Goal: Information Seeking & Learning: Find specific fact

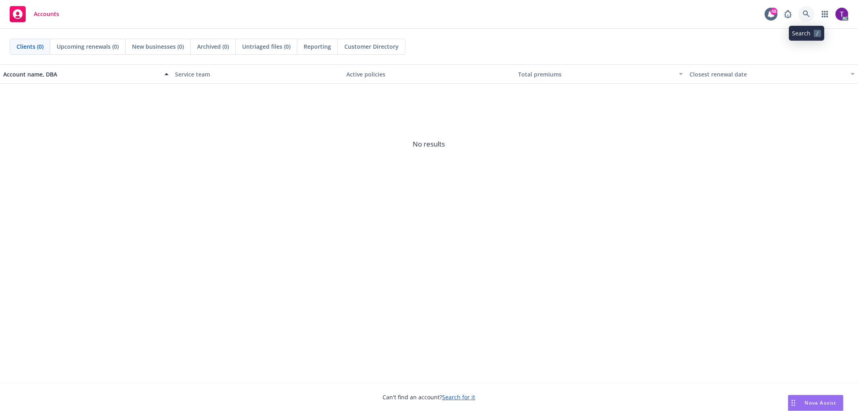
click at [809, 10] on icon at bounding box center [806, 13] width 7 height 7
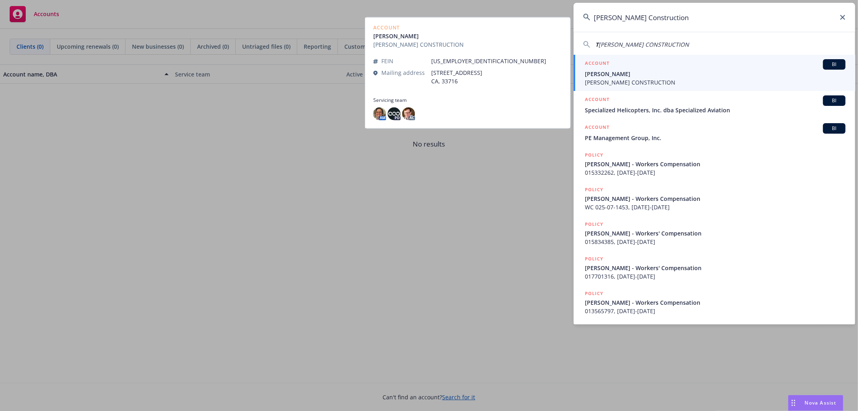
type input "[PERSON_NAME] Construction"
click at [624, 80] on span "[PERSON_NAME] CONSTRUCTION" at bounding box center [715, 82] width 261 height 8
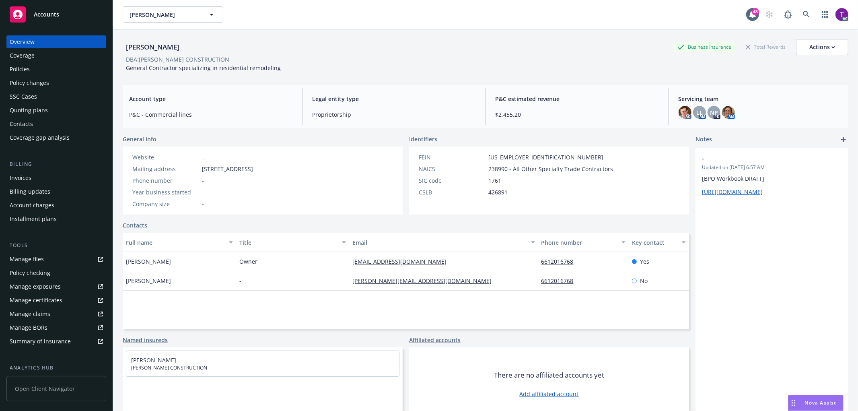
click at [27, 178] on div "Invoices" at bounding box center [21, 177] width 22 height 13
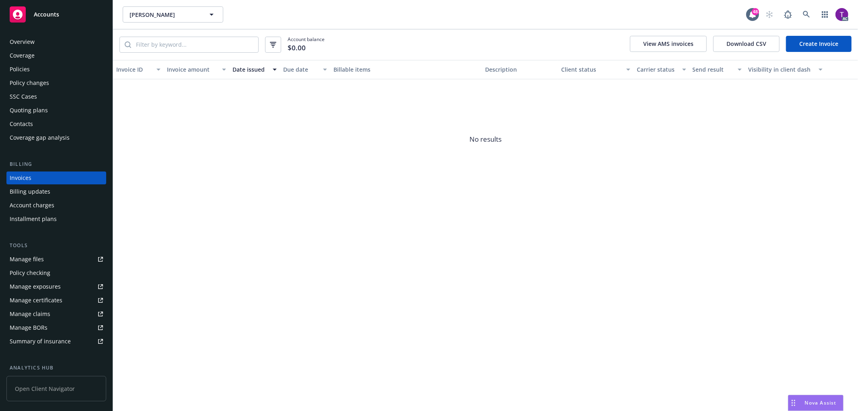
click at [33, 66] on div "Policies" at bounding box center [56, 69] width 93 height 13
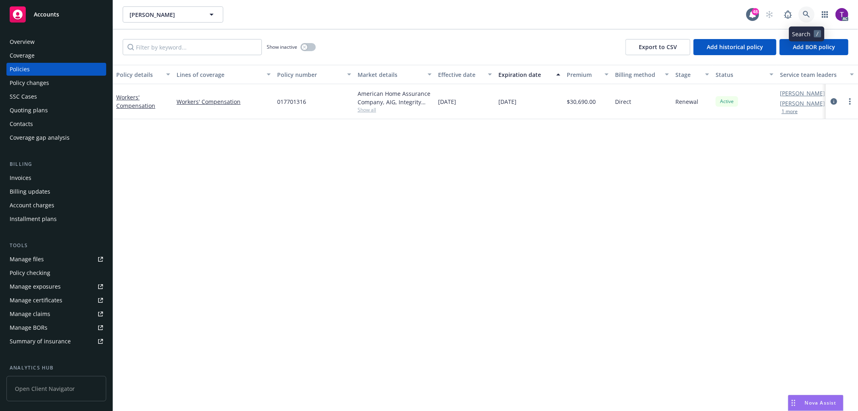
click at [809, 18] on link at bounding box center [807, 14] width 16 height 16
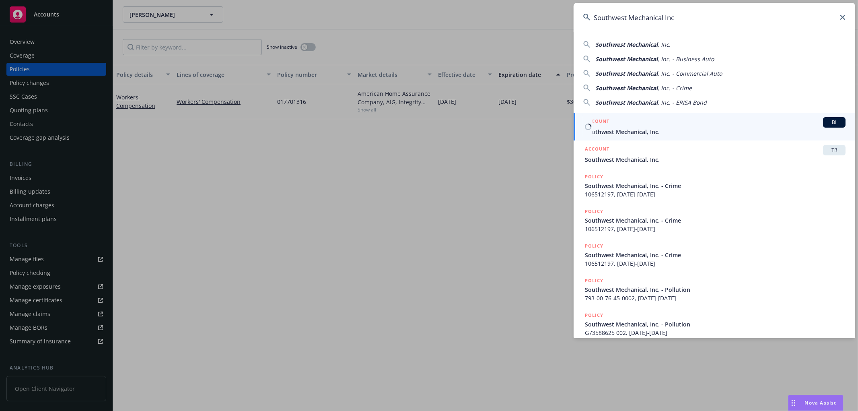
type input "Southwest Mechanical Inc"
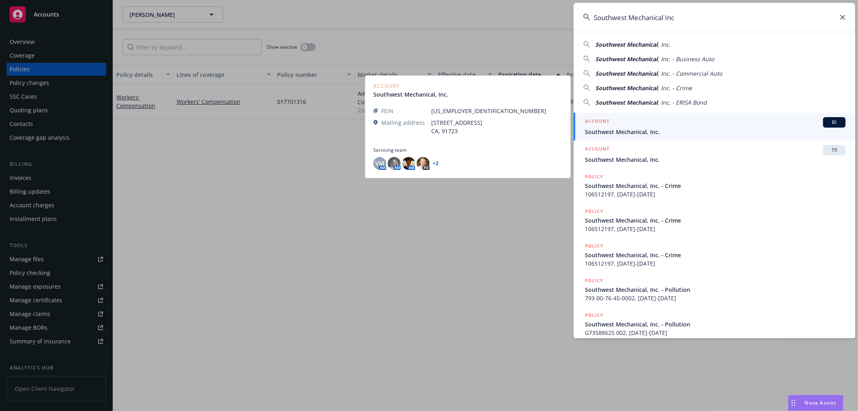
click at [626, 119] on div "ACCOUNT BI" at bounding box center [715, 122] width 261 height 10
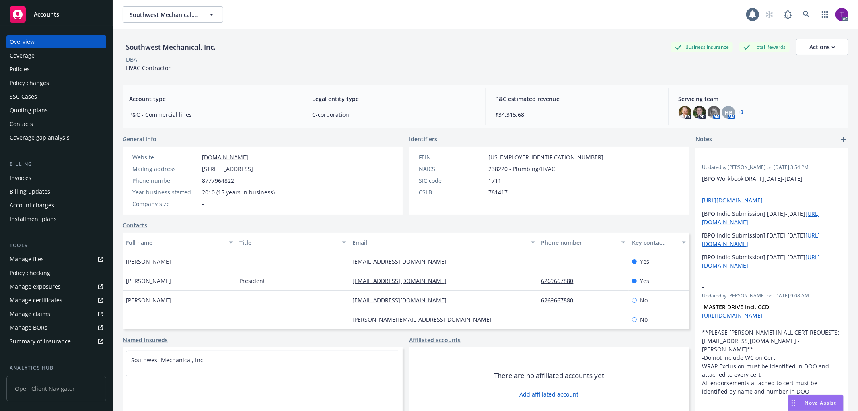
click at [19, 176] on div "Invoices" at bounding box center [21, 177] width 22 height 13
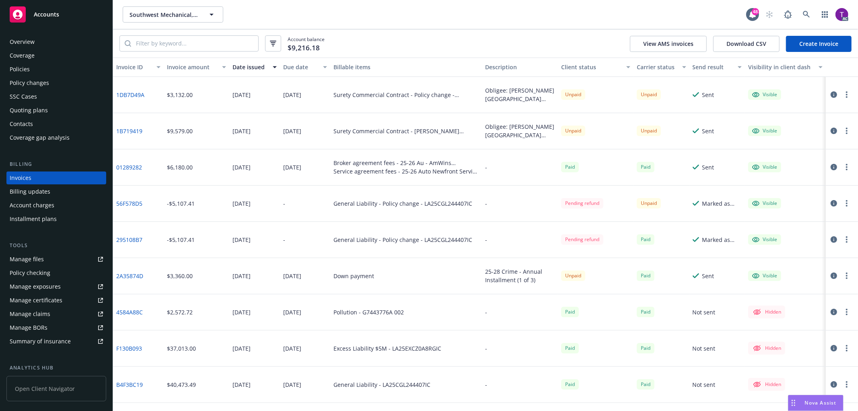
click at [34, 64] on div "Policies" at bounding box center [56, 69] width 93 height 13
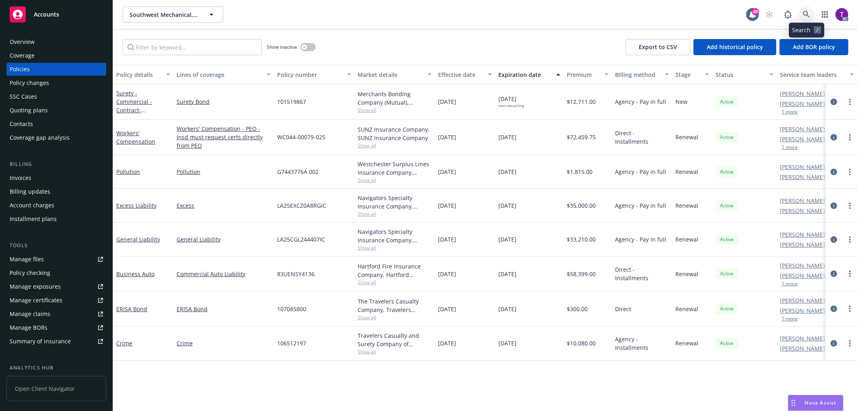
click at [805, 13] on icon at bounding box center [806, 14] width 7 height 7
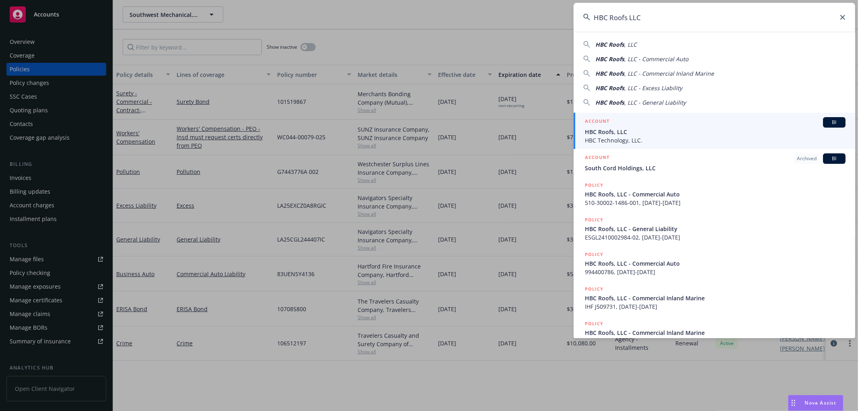
type input "HBC Roofs LLC"
click at [617, 135] on span "HBC Roofs, LLC" at bounding box center [715, 132] width 261 height 8
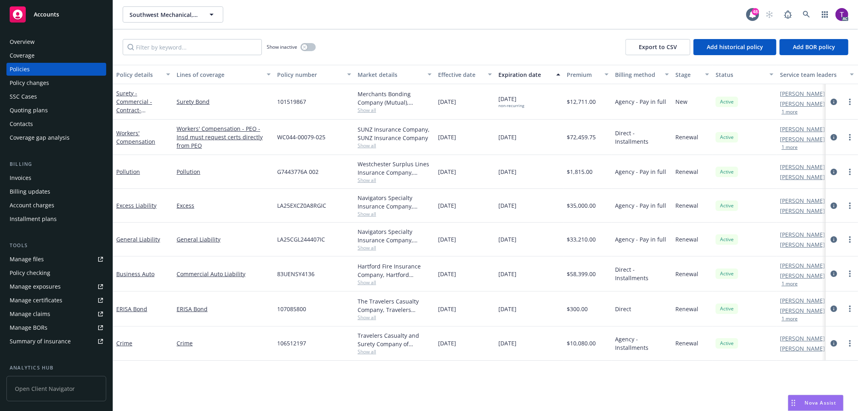
click at [33, 177] on div "Invoices" at bounding box center [56, 177] width 93 height 13
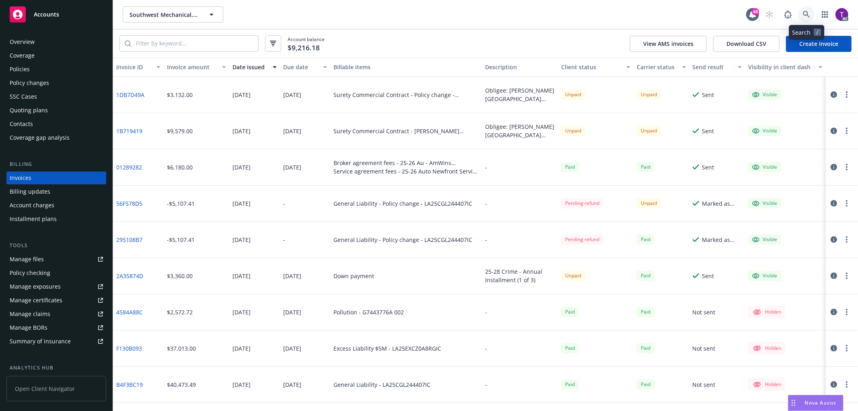
click at [809, 10] on link at bounding box center [807, 14] width 16 height 16
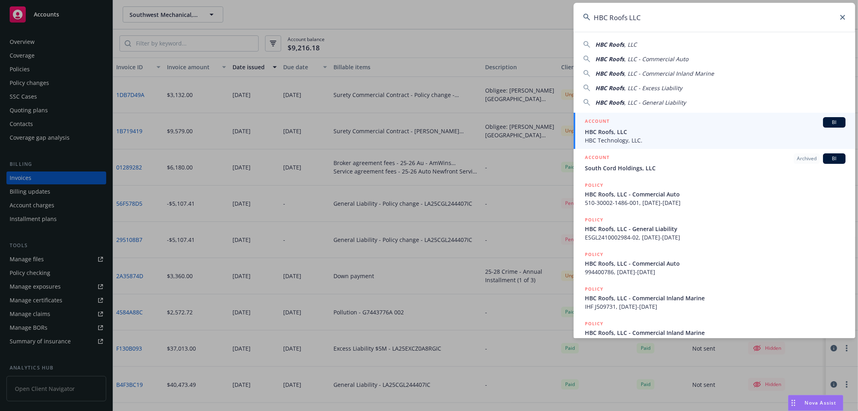
type input "HBC Roofs LLC"
click at [610, 130] on span "HBC Roofs, LLC" at bounding box center [715, 132] width 261 height 8
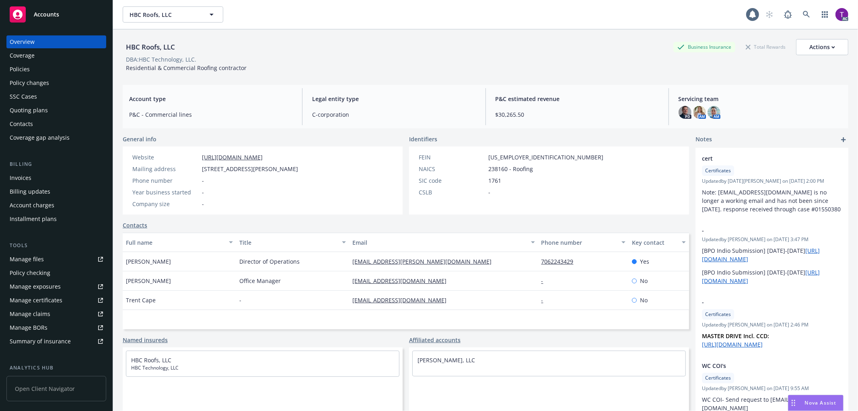
click at [31, 180] on div "Invoices" at bounding box center [56, 177] width 93 height 13
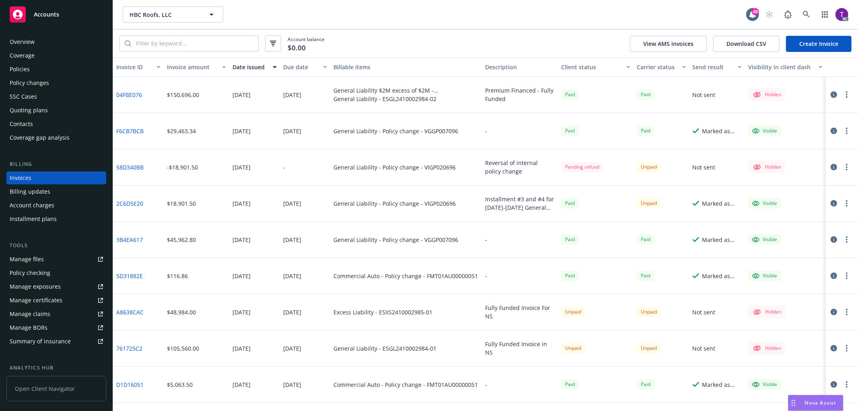
click at [27, 63] on div "Policies" at bounding box center [20, 69] width 20 height 13
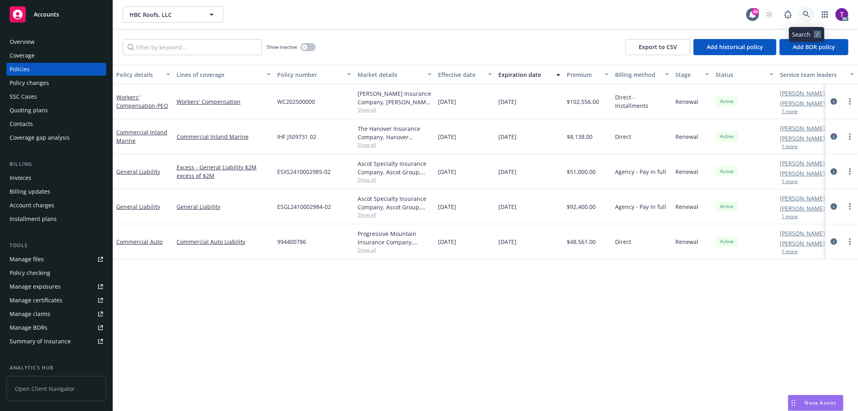
click at [801, 8] on link at bounding box center [807, 14] width 16 height 16
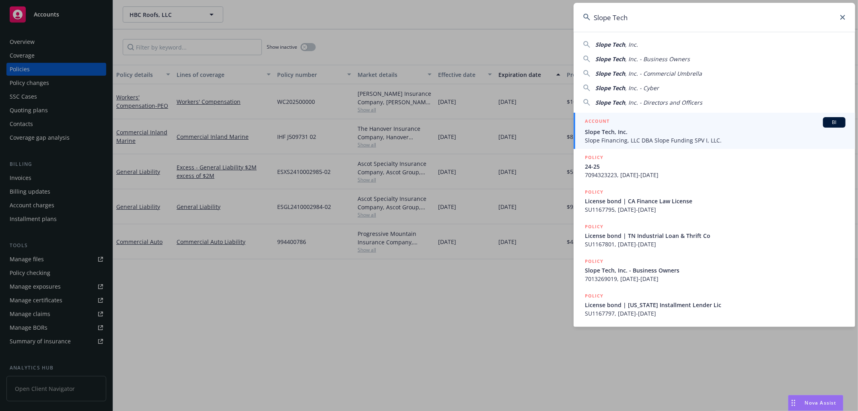
type input "Slope Tech"
click at [619, 119] on div "ACCOUNT BI" at bounding box center [715, 122] width 261 height 10
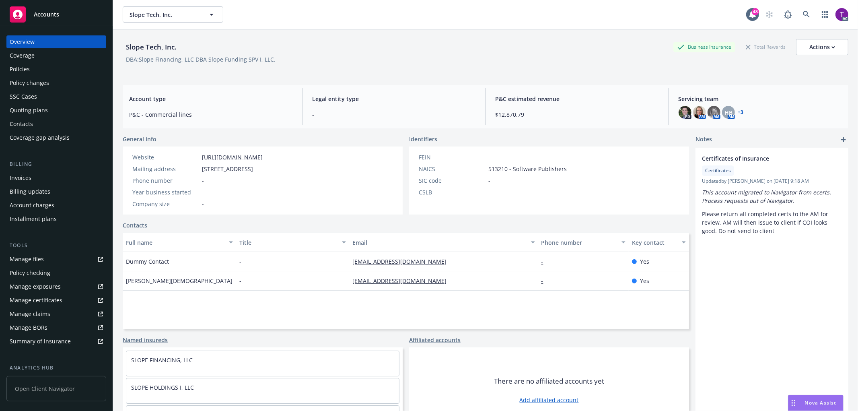
click at [47, 174] on div "Invoices" at bounding box center [56, 177] width 93 height 13
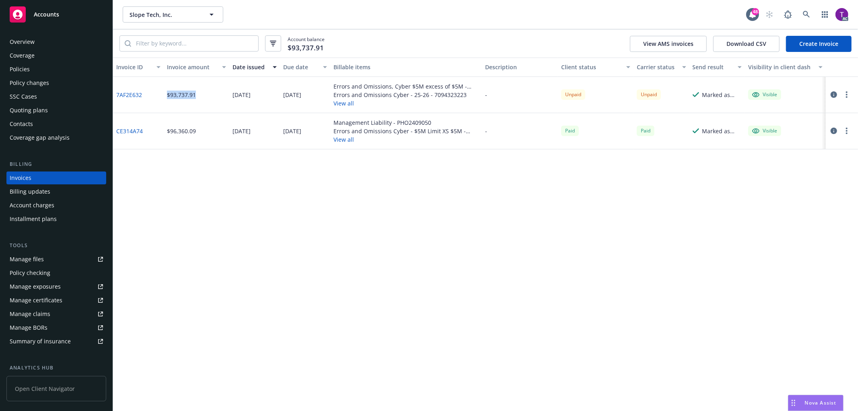
drag, startPoint x: 195, startPoint y: 93, endPoint x: 167, endPoint y: 94, distance: 28.2
click at [167, 94] on div "$93,737.91" at bounding box center [181, 95] width 29 height 8
copy div "$93,737.91"
click at [805, 19] on link at bounding box center [807, 14] width 16 height 16
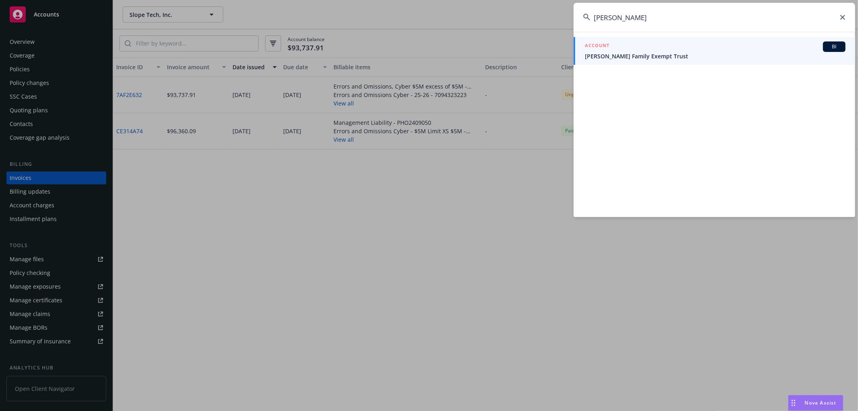
type input "[PERSON_NAME]"
click at [653, 55] on span "[PERSON_NAME] Family Exempt Trust" at bounding box center [715, 56] width 261 height 8
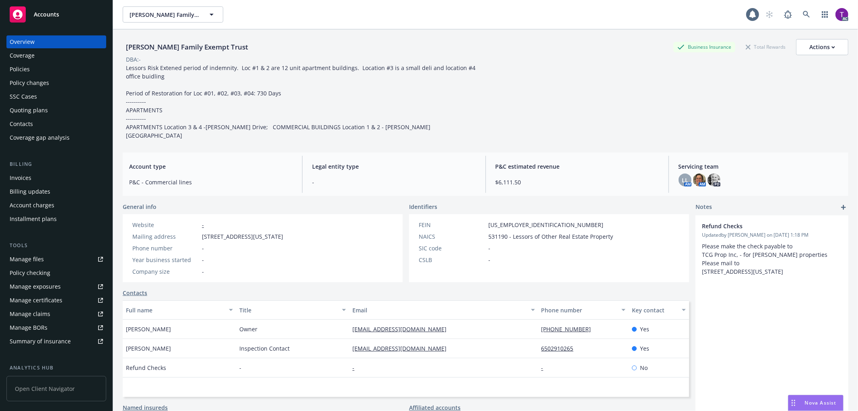
click at [33, 170] on div "Billing Invoices Billing updates Account charges Installment plans" at bounding box center [56, 192] width 100 height 65
click at [29, 176] on div "Invoices" at bounding box center [21, 177] width 22 height 13
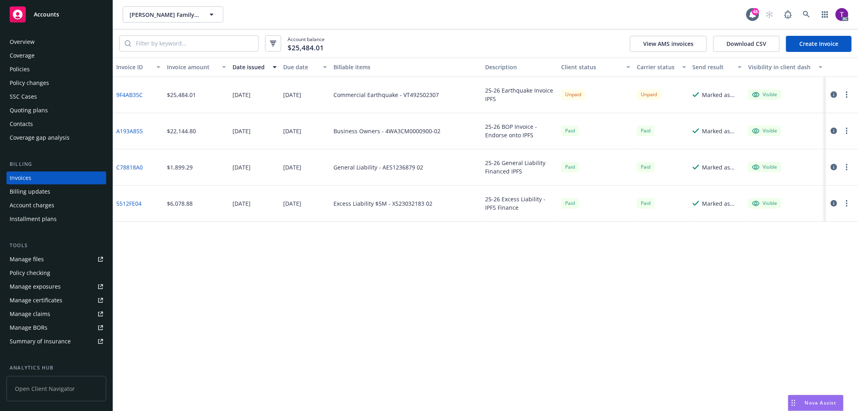
click at [26, 66] on div "Policies" at bounding box center [20, 69] width 20 height 13
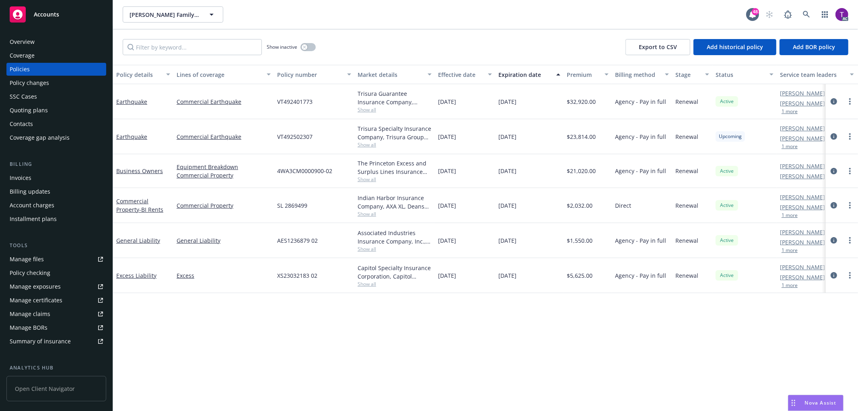
click at [29, 179] on div "Invoices" at bounding box center [21, 177] width 22 height 13
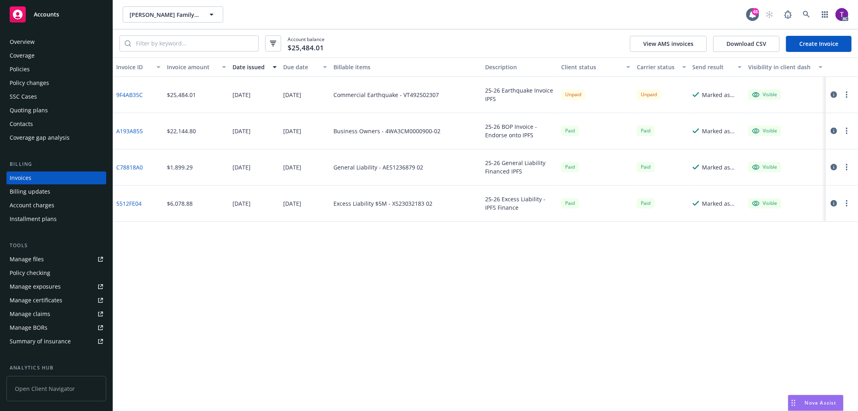
click at [125, 94] on link "9F4AB35C" at bounding box center [129, 95] width 27 height 8
click at [19, 70] on div "Policies" at bounding box center [20, 69] width 20 height 13
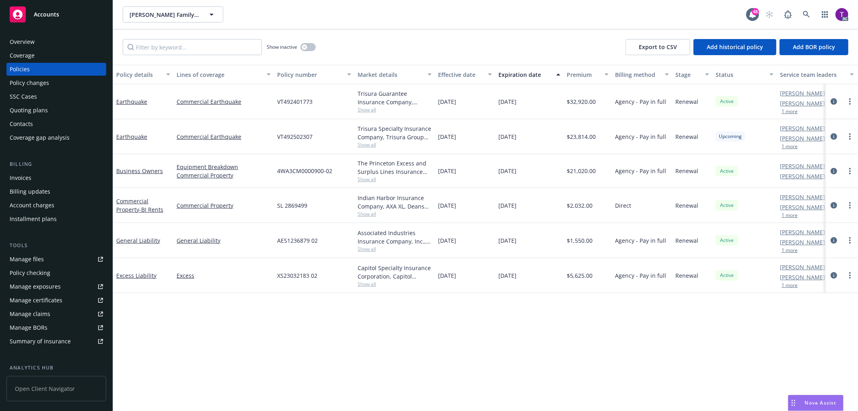
click at [41, 175] on div "Invoices" at bounding box center [56, 177] width 93 height 13
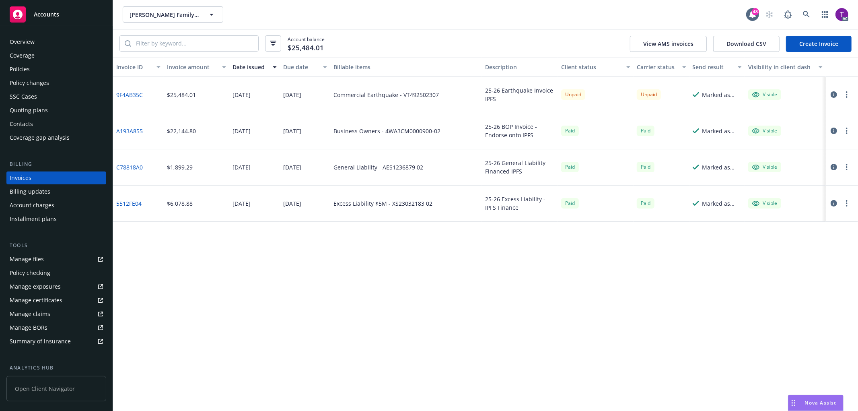
click at [77, 47] on div "Overview" at bounding box center [56, 41] width 93 height 13
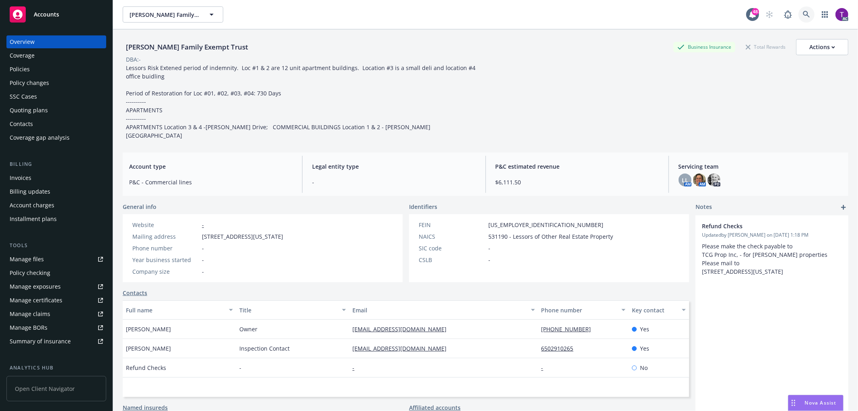
click at [803, 17] on icon at bounding box center [806, 14] width 7 height 7
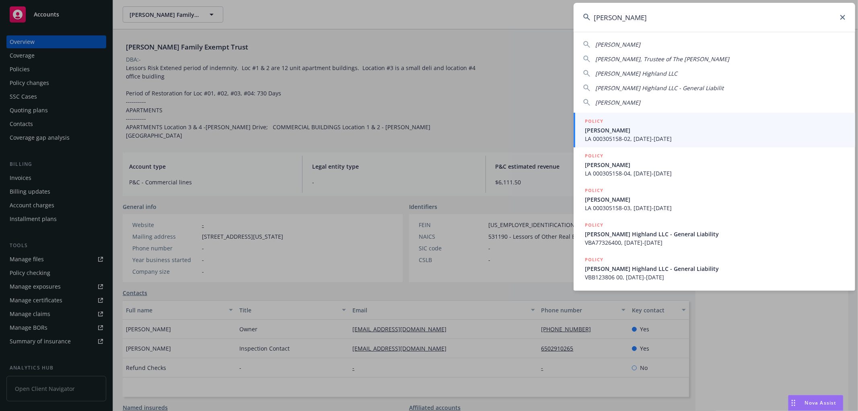
click at [681, 27] on input "[PERSON_NAME]" at bounding box center [715, 17] width 282 height 29
drag, startPoint x: 655, startPoint y: 19, endPoint x: 548, endPoint y: 4, distance: 108.0
click at [548, 4] on div "[PERSON_NAME] [PERSON_NAME] [PERSON_NAME], Trustee of The [PERSON_NAME] W [PERS…" at bounding box center [429, 205] width 858 height 411
paste input "SL2869499"
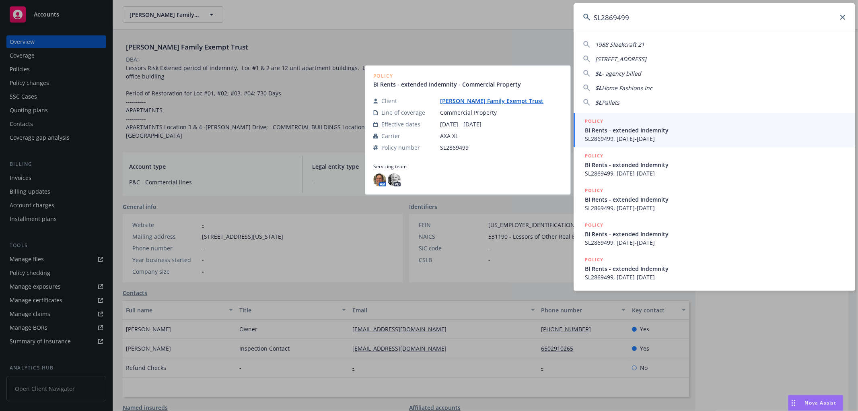
type input "SL2869499"
click at [675, 133] on span "BI Rents - extended Indemnity" at bounding box center [715, 130] width 261 height 8
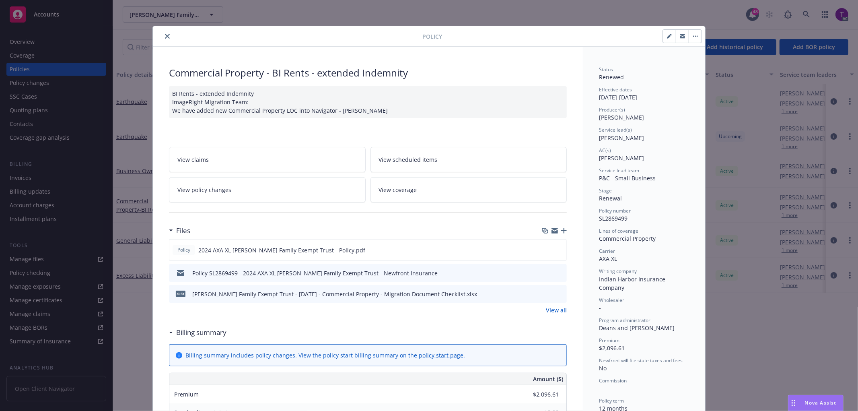
click at [165, 34] on icon "close" at bounding box center [167, 36] width 5 height 5
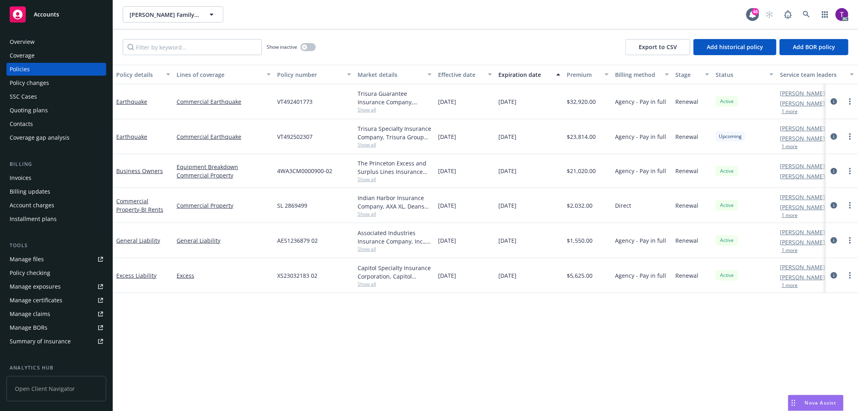
click at [44, 174] on div "Invoices" at bounding box center [56, 177] width 93 height 13
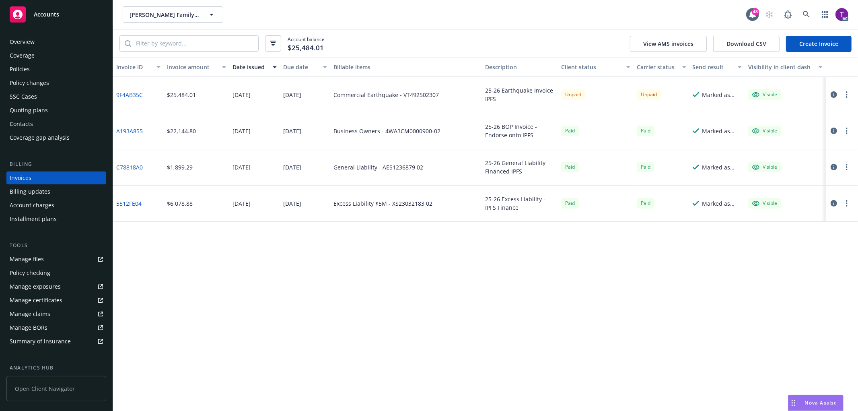
click at [29, 39] on div "Overview" at bounding box center [22, 41] width 25 height 13
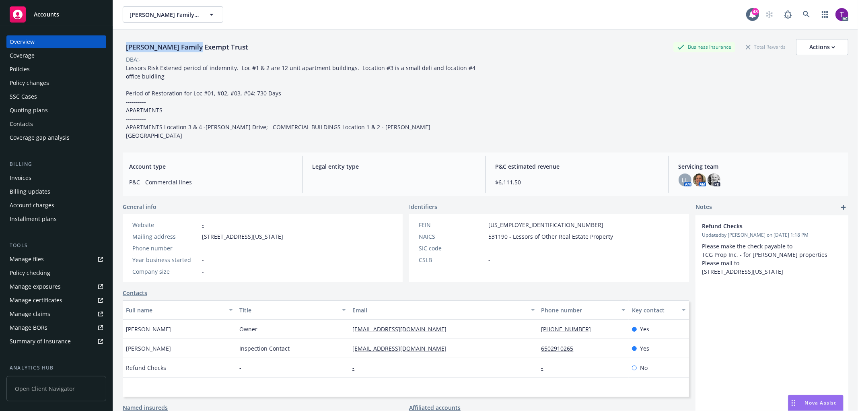
drag, startPoint x: 128, startPoint y: 43, endPoint x: 200, endPoint y: 48, distance: 72.6
click at [200, 48] on div "[PERSON_NAME] Family Exempt Trust" at bounding box center [187, 47] width 129 height 10
copy div "[PERSON_NAME]"
click at [805, 18] on link at bounding box center [807, 14] width 16 height 16
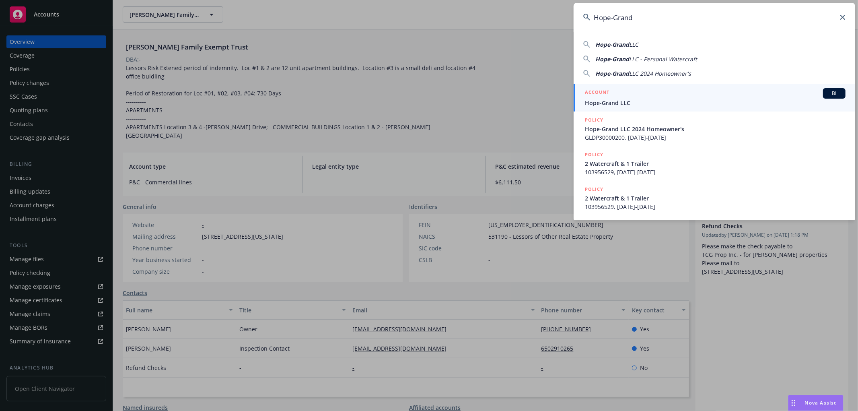
type input "Hope-Grand"
click at [601, 95] on h5 "ACCOUNT" at bounding box center [597, 93] width 25 height 10
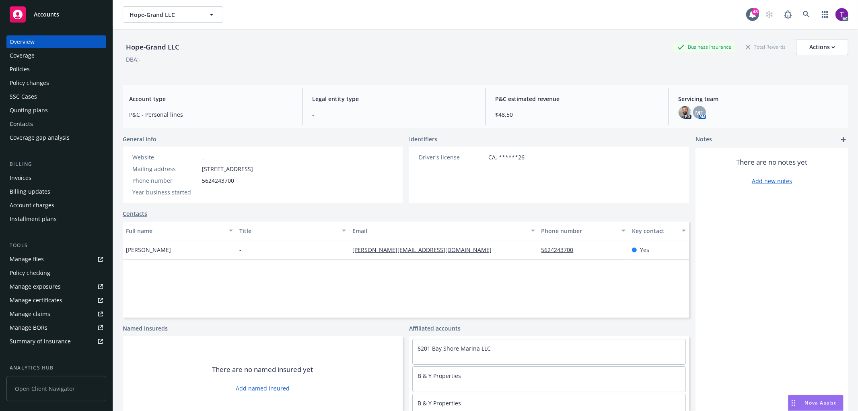
click at [46, 177] on div "Invoices" at bounding box center [56, 177] width 93 height 13
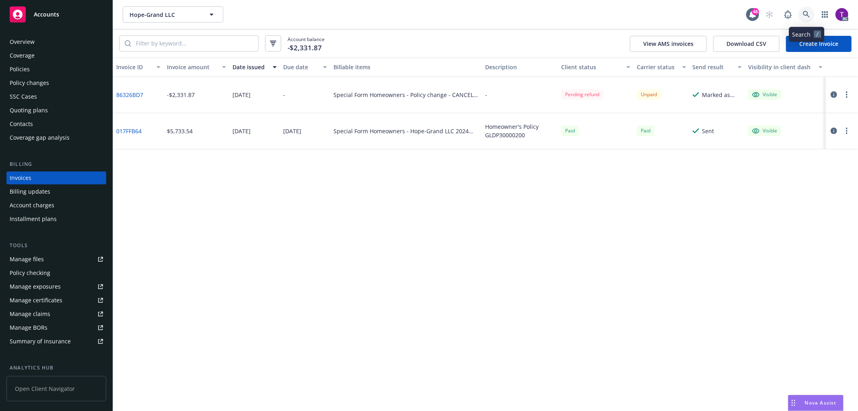
click at [806, 17] on icon at bounding box center [806, 14] width 7 height 7
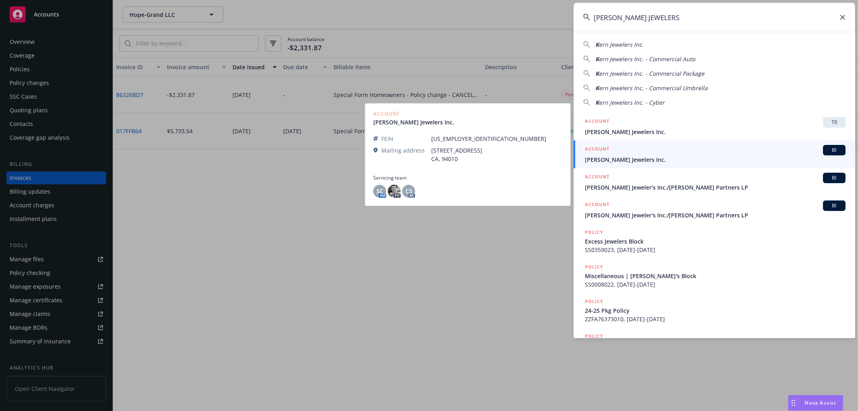
type input "[PERSON_NAME] JEWELERS"
click at [605, 159] on span "[PERSON_NAME] Jewelers Inc." at bounding box center [715, 159] width 261 height 8
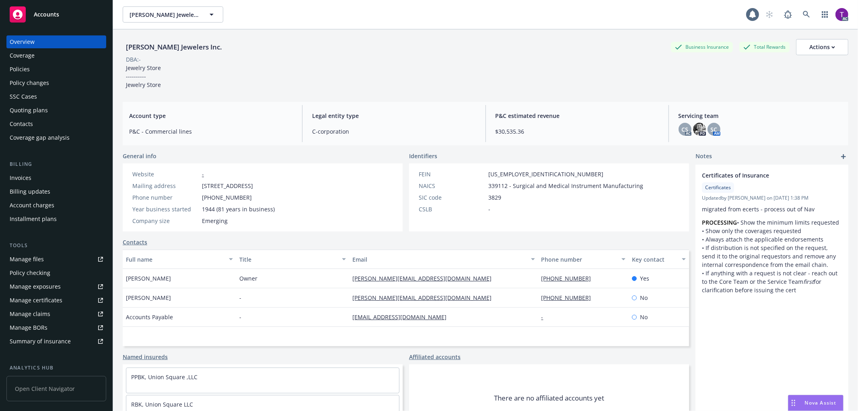
click at [26, 178] on div "Invoices" at bounding box center [21, 177] width 22 height 13
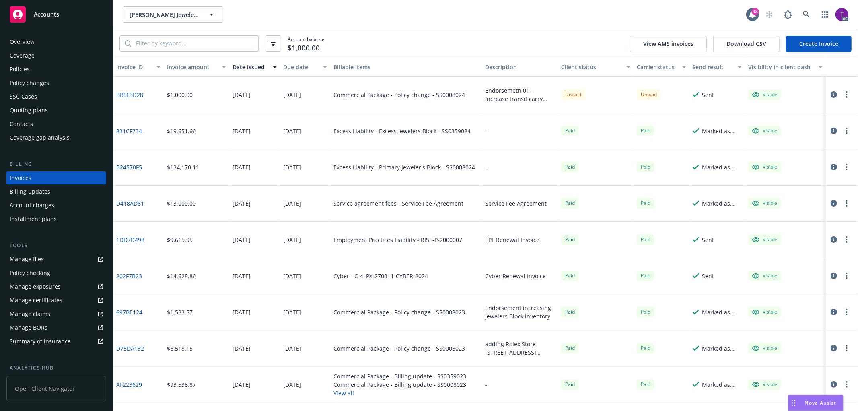
click at [573, 63] on div "Client status" at bounding box center [591, 67] width 61 height 8
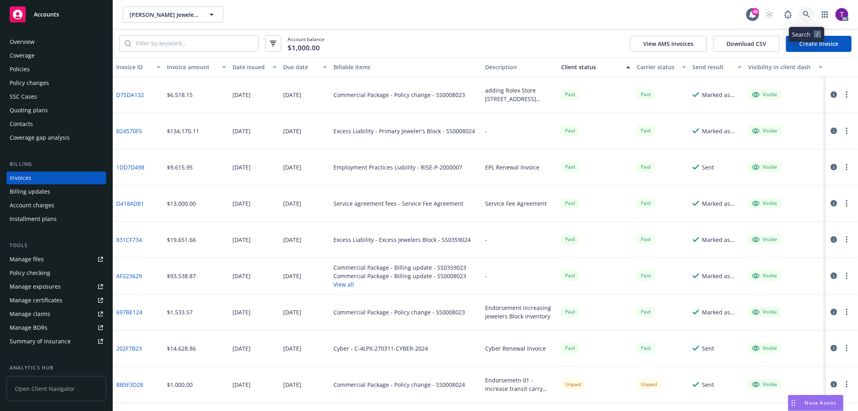
click at [804, 16] on icon at bounding box center [806, 14] width 7 height 7
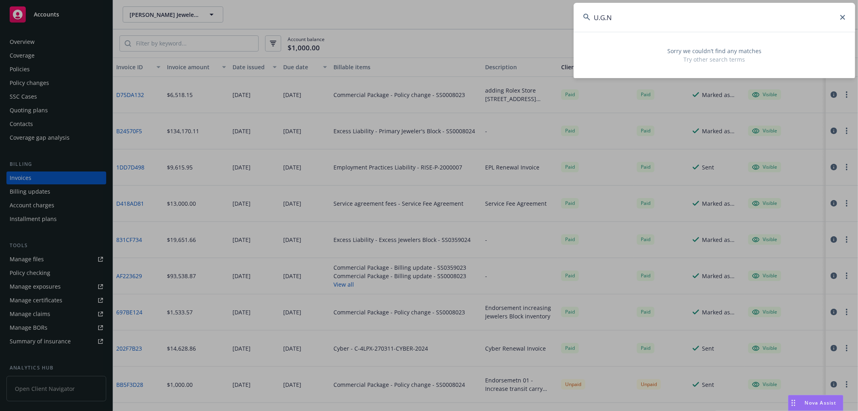
drag, startPoint x: 607, startPoint y: 26, endPoint x: 531, endPoint y: 10, distance: 77.2
click at [531, 10] on div "U.G.N Sorry we couldn’t find any matches Try other search terms" at bounding box center [429, 205] width 858 height 411
paste input "Metropolis Master Condominium"
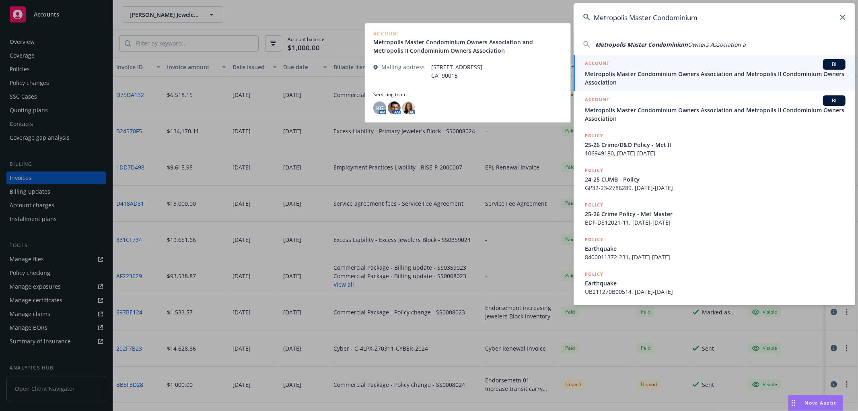
type input "Metropolis Master Condominium"
click at [612, 66] on div "ACCOUNT BI" at bounding box center [715, 64] width 261 height 10
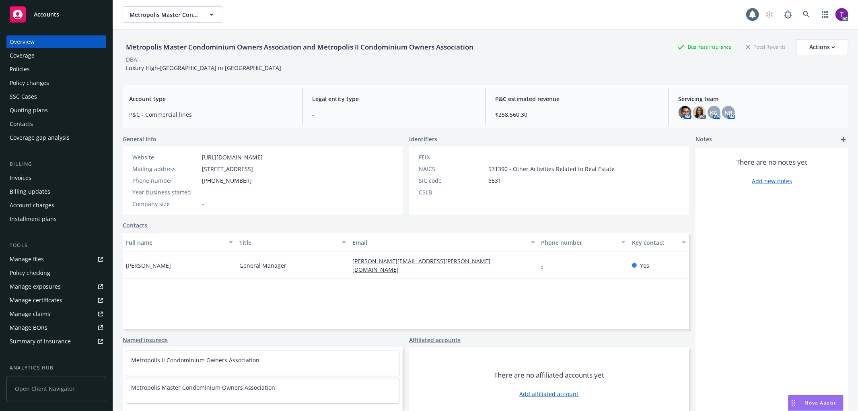
click at [29, 177] on div "Invoices" at bounding box center [21, 177] width 22 height 13
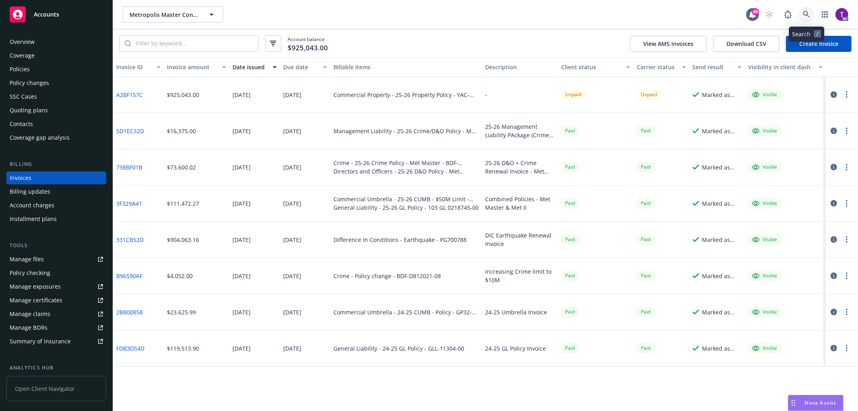
click at [805, 11] on icon at bounding box center [806, 14] width 7 height 7
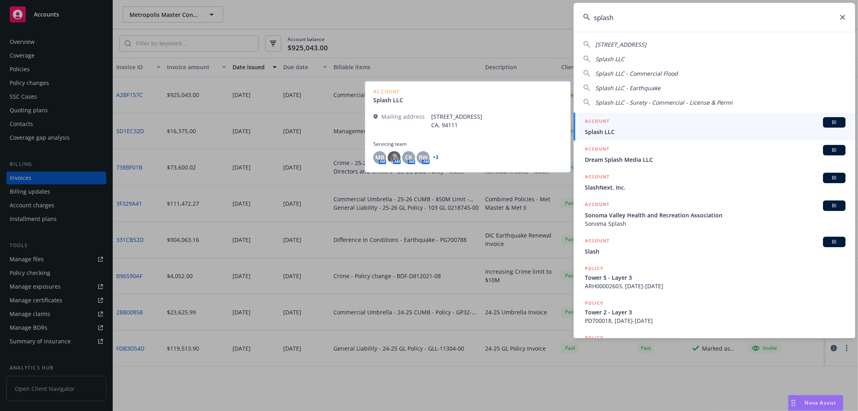
type input "splash"
click at [628, 123] on div "ACCOUNT BI" at bounding box center [715, 122] width 261 height 10
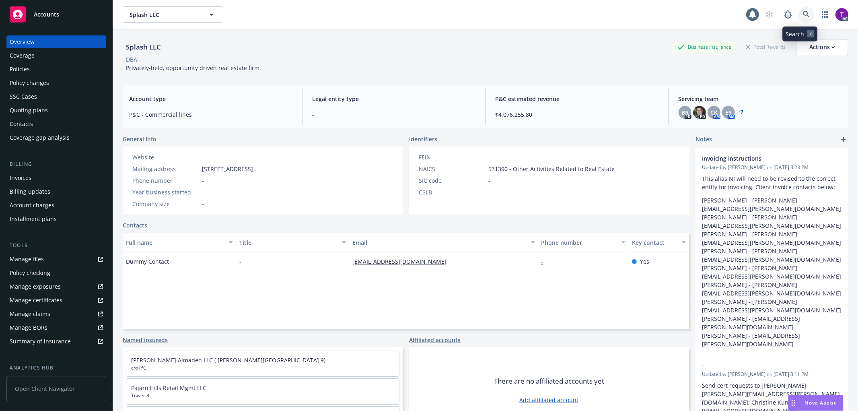
click at [799, 9] on link at bounding box center [807, 14] width 16 height 16
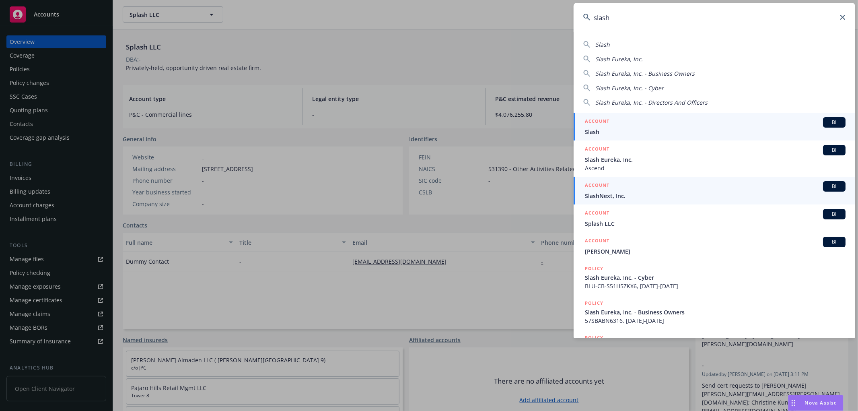
type input "slash"
click at [634, 187] on div "ACCOUNT BI" at bounding box center [715, 186] width 261 height 10
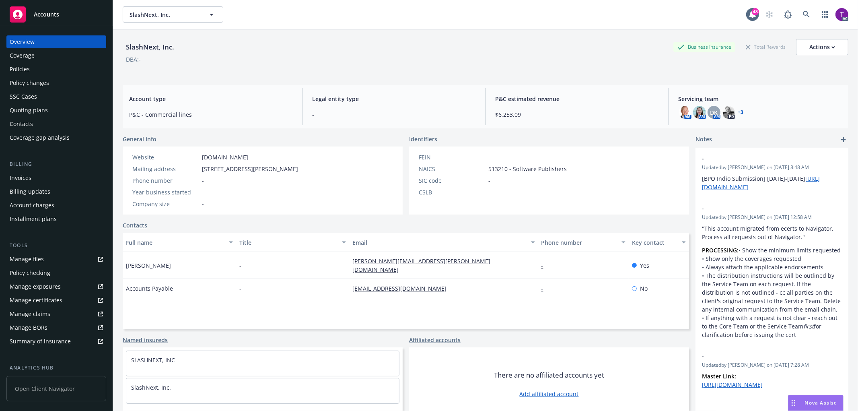
click at [78, 177] on div "Invoices" at bounding box center [56, 177] width 93 height 13
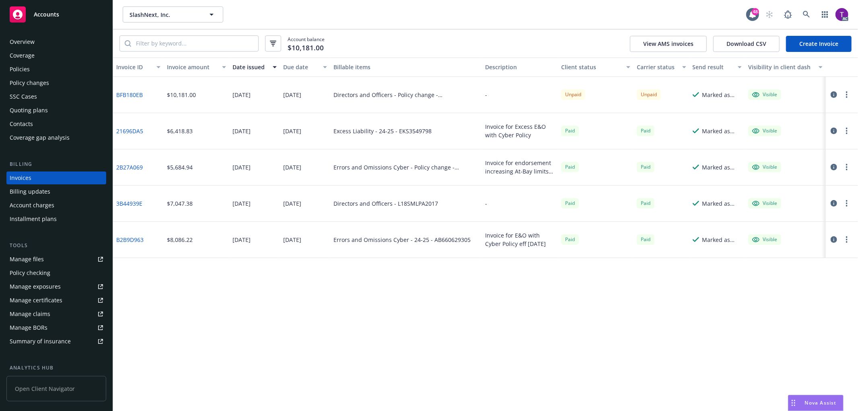
click at [125, 93] on link "BFB180EB" at bounding box center [129, 95] width 27 height 8
click at [806, 15] on icon at bounding box center [806, 14] width 7 height 7
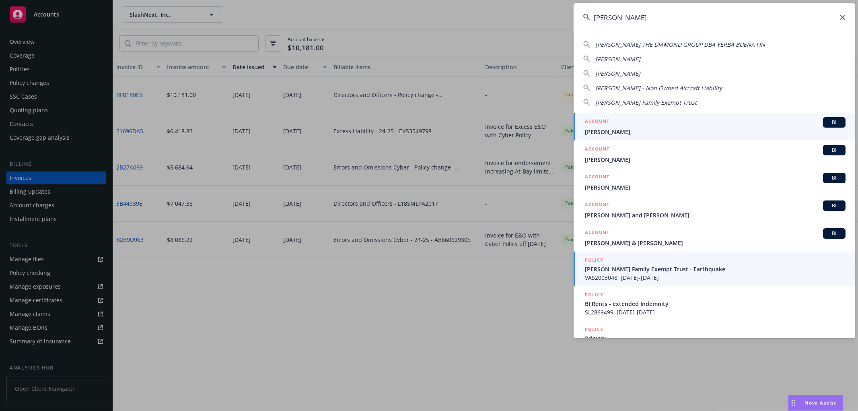
type input "[PERSON_NAME]"
click at [624, 266] on span "[PERSON_NAME] Family Exempt Trust - Earthquake" at bounding box center [715, 269] width 261 height 8
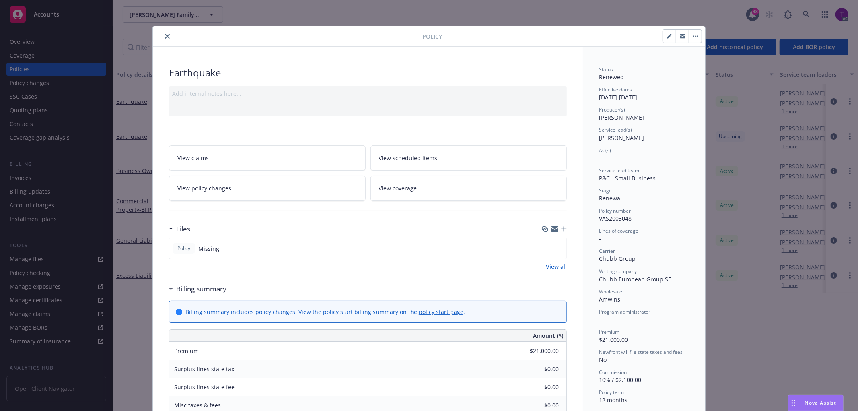
click at [39, 41] on div "Policy Earthquake Add internal notes here... View claims View scheduled items V…" at bounding box center [429, 205] width 858 height 411
click at [165, 37] on icon "close" at bounding box center [167, 36] width 5 height 5
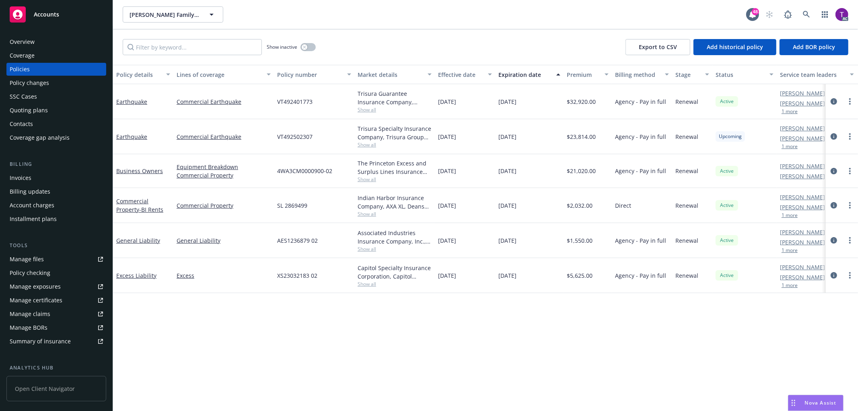
click at [37, 41] on div "Overview" at bounding box center [56, 41] width 93 height 13
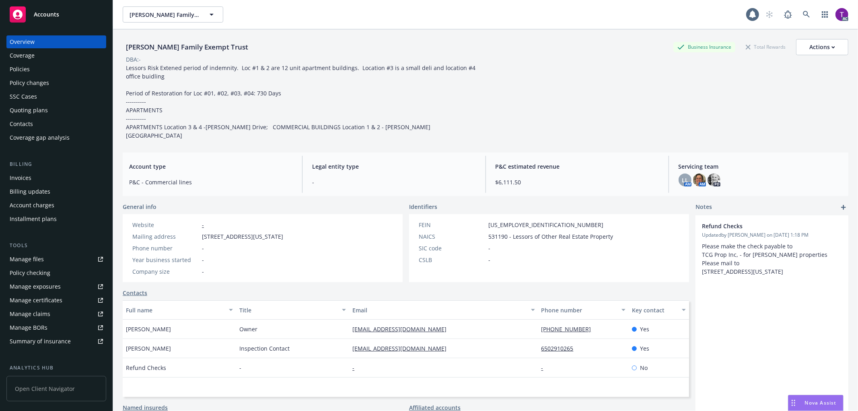
drag, startPoint x: 274, startPoint y: 46, endPoint x: 118, endPoint y: 44, distance: 155.7
click at [118, 44] on div "[PERSON_NAME] Family Exempt Trust Business Insurance Total Rewards Actions DBA:…" at bounding box center [485, 234] width 745 height 411
copy div "[PERSON_NAME] Family Exempt Trust"
click at [799, 12] on link at bounding box center [807, 14] width 16 height 16
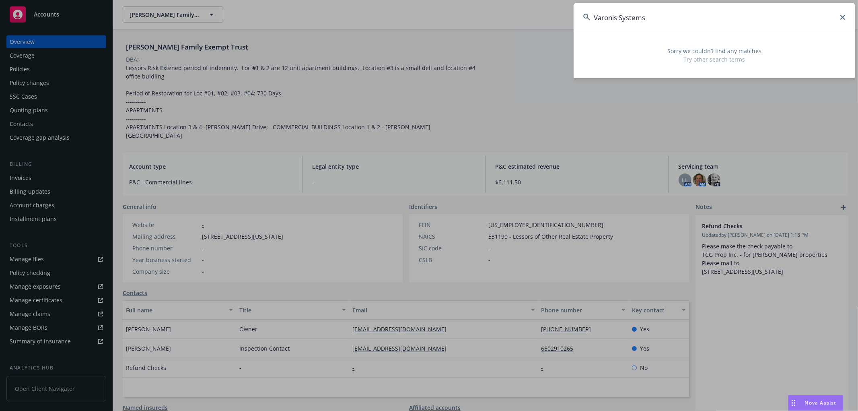
click at [643, 21] on input "Varonis Systems" at bounding box center [715, 17] width 282 height 29
drag, startPoint x: 664, startPoint y: 22, endPoint x: 529, endPoint y: 15, distance: 135.4
click at [529, 15] on div "Varonis Systems Sorry we couldn’t find any matches Try other search terms" at bounding box center [429, 205] width 858 height 411
paste input "20477439"
drag, startPoint x: 644, startPoint y: 18, endPoint x: 527, endPoint y: 3, distance: 118.0
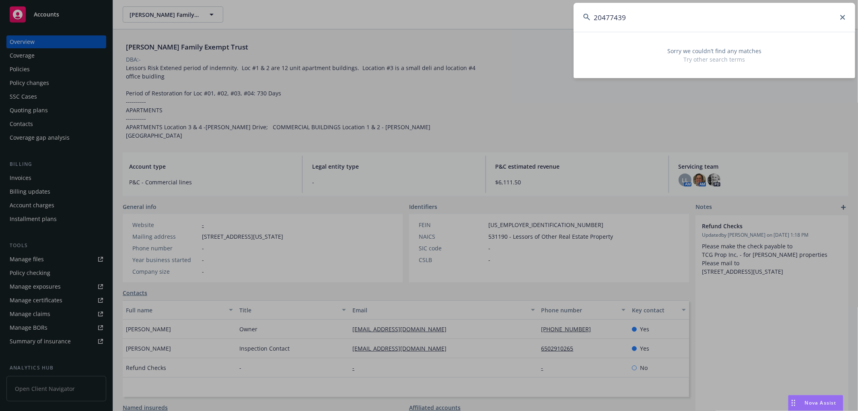
click at [527, 3] on div "20477439 Sorry we couldn’t find any matches Try other search terms" at bounding box center [429, 205] width 858 height 411
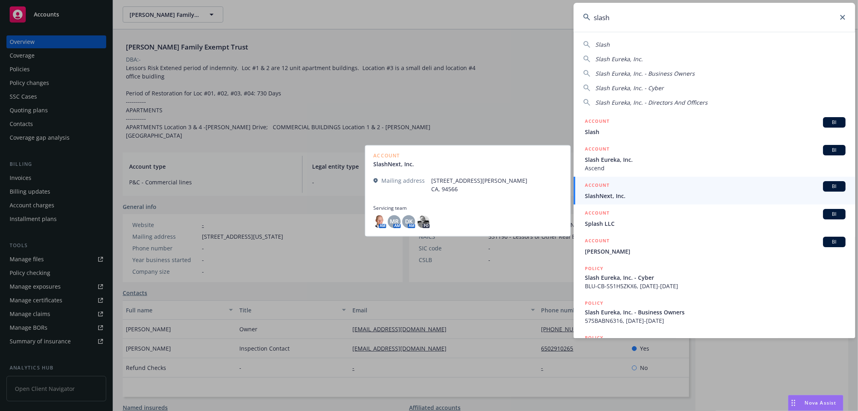
type input "slash"
click at [624, 199] on span "SlashNext, Inc." at bounding box center [715, 196] width 261 height 8
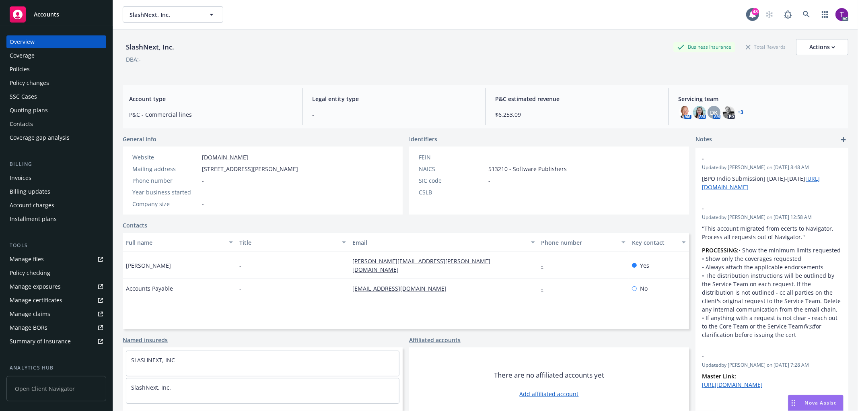
click at [34, 173] on div "Invoices" at bounding box center [56, 177] width 93 height 13
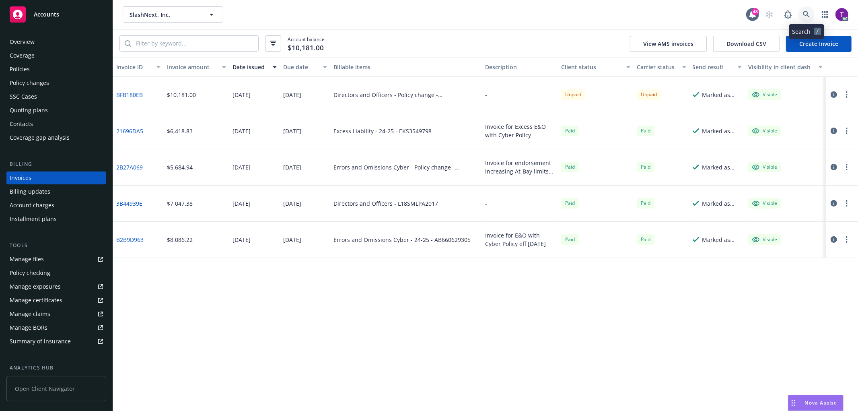
click at [806, 11] on icon at bounding box center [806, 14] width 7 height 7
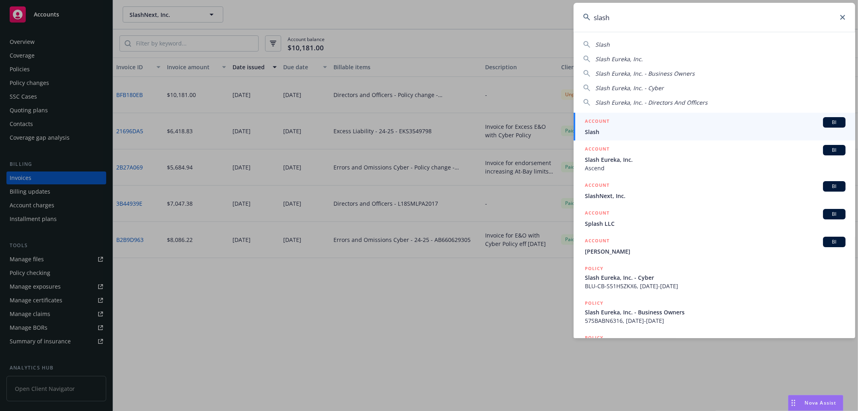
type input "slash"
click at [612, 129] on span "Slash" at bounding box center [715, 132] width 261 height 8
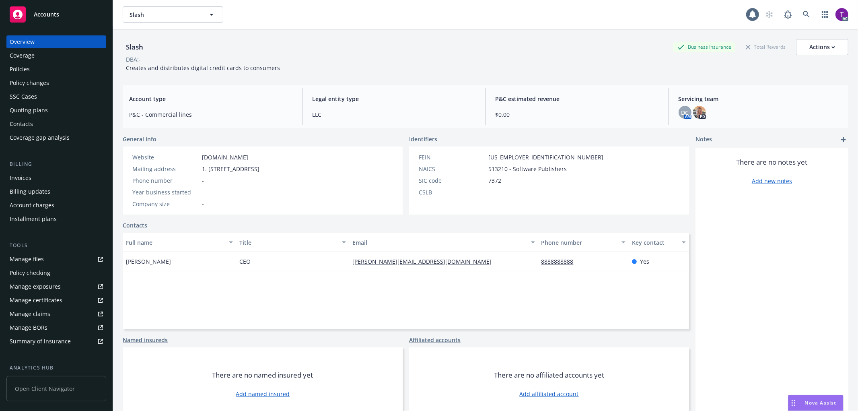
click at [64, 177] on div "Invoices" at bounding box center [56, 177] width 93 height 13
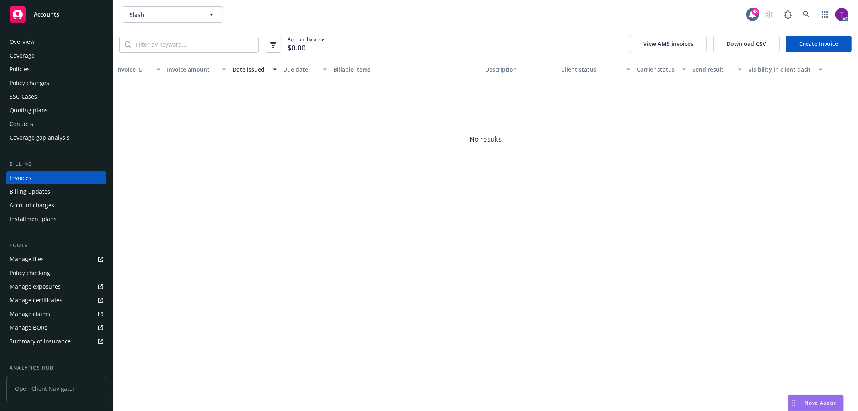
click at [56, 38] on div "Overview" at bounding box center [56, 41] width 93 height 13
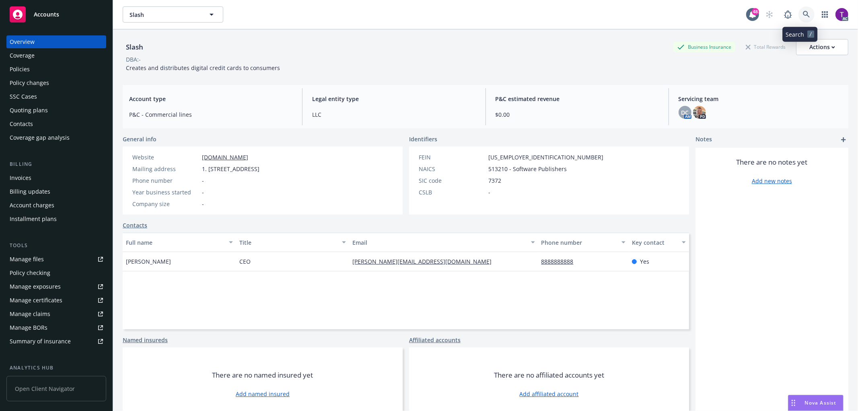
click at [799, 10] on link at bounding box center [807, 14] width 16 height 16
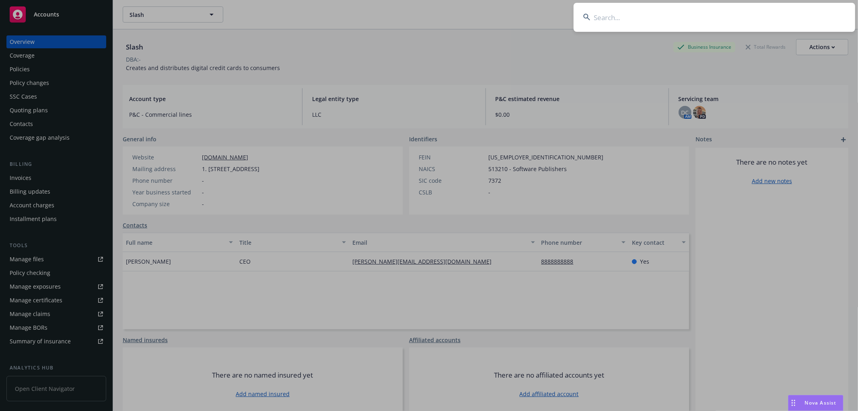
click at [680, 22] on input at bounding box center [715, 17] width 282 height 29
paste input "L18SMLPA2017"
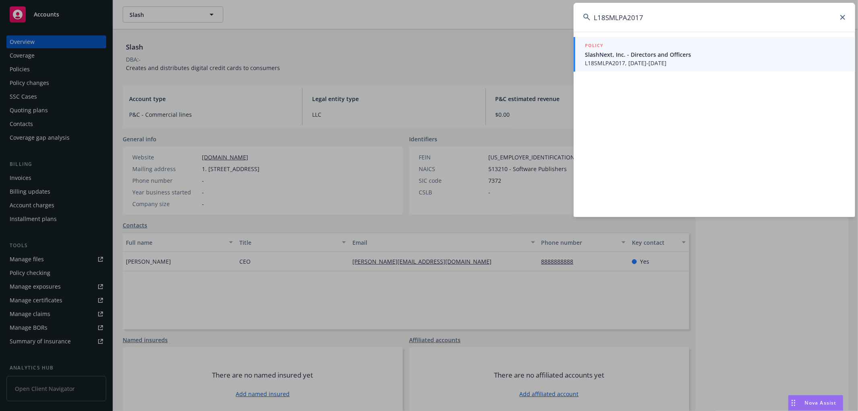
type input "L18SMLPA2017"
click at [627, 58] on span "SlashNext, Inc. - Directors and Officers" at bounding box center [715, 54] width 261 height 8
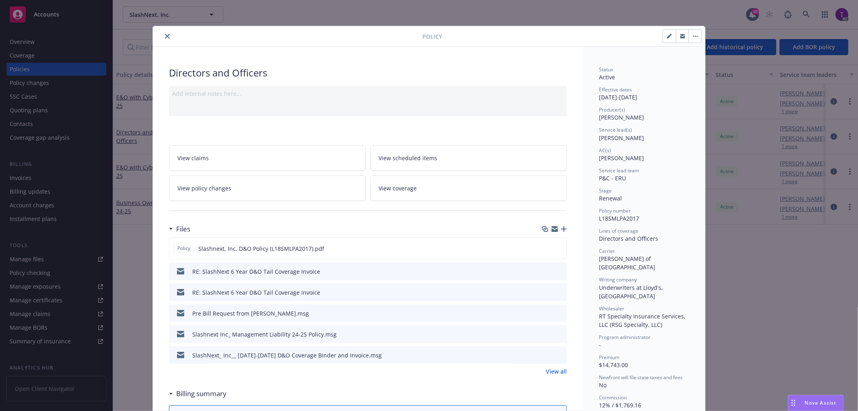
click at [163, 32] on button "close" at bounding box center [168, 36] width 10 height 10
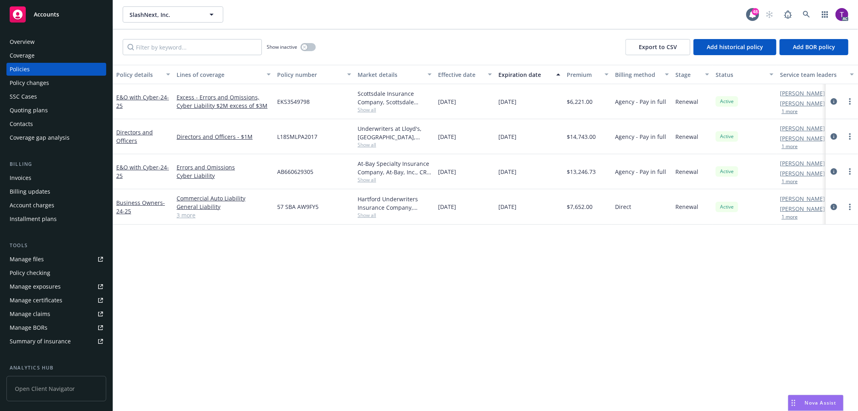
click at [34, 173] on div "Invoices" at bounding box center [56, 177] width 93 height 13
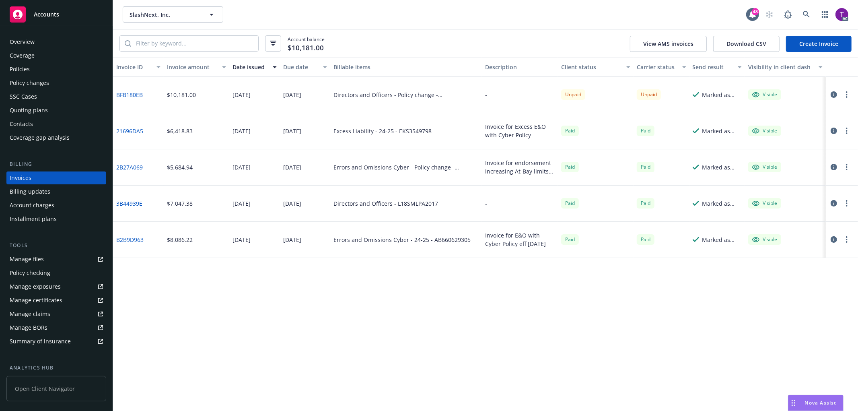
drag, startPoint x: 476, startPoint y: 96, endPoint x: 437, endPoint y: 94, distance: 38.3
click at [437, 94] on div "Directors and Officers - Policy change - L18SMLPA2017" at bounding box center [406, 95] width 145 height 8
copy div "L18SMLPA2017"
click at [833, 94] on icon "button" at bounding box center [834, 94] width 6 height 6
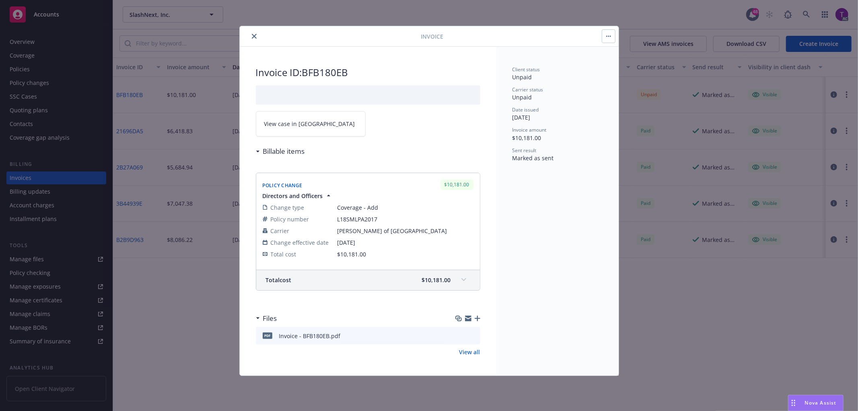
click at [286, 129] on link "View case in [GEOGRAPHIC_DATA]" at bounding box center [311, 123] width 110 height 25
click at [256, 37] on icon "close" at bounding box center [254, 36] width 5 height 5
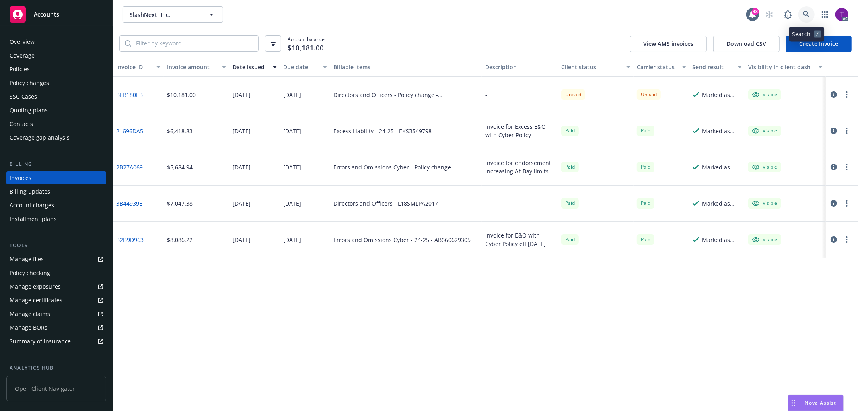
click at [805, 17] on icon at bounding box center [806, 14] width 7 height 7
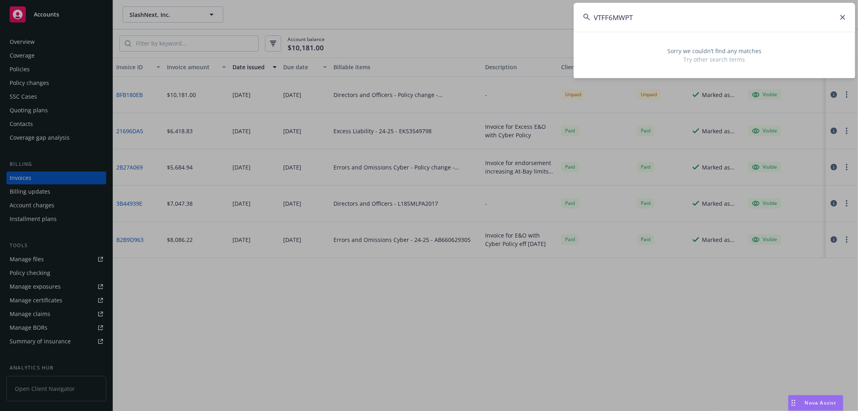
click at [652, 23] on input "VTFF6MWPT" at bounding box center [715, 17] width 282 height 29
drag, startPoint x: 645, startPoint y: 20, endPoint x: 564, endPoint y: 12, distance: 81.6
click at [564, 12] on div "VTFF6MWPT Sorry we couldn’t find any matches Try other search terms" at bounding box center [429, 205] width 858 height 411
paste input "[PERSON_NAME] CONSTRUCTION"
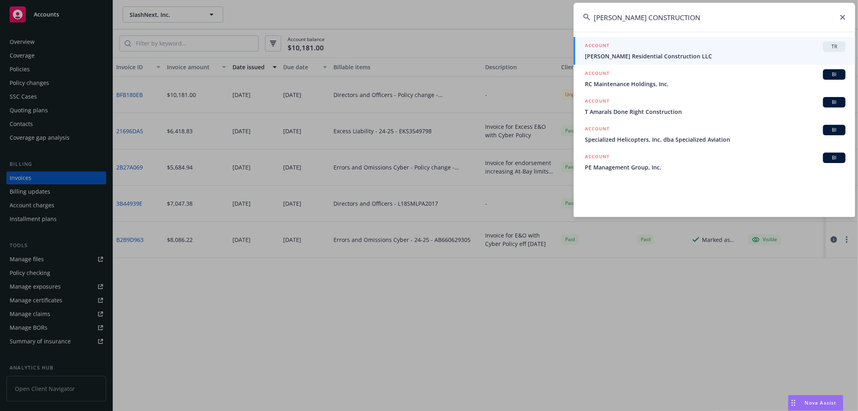
click at [595, 18] on input "[PERSON_NAME] CONSTRUCTION" at bounding box center [715, 17] width 282 height 29
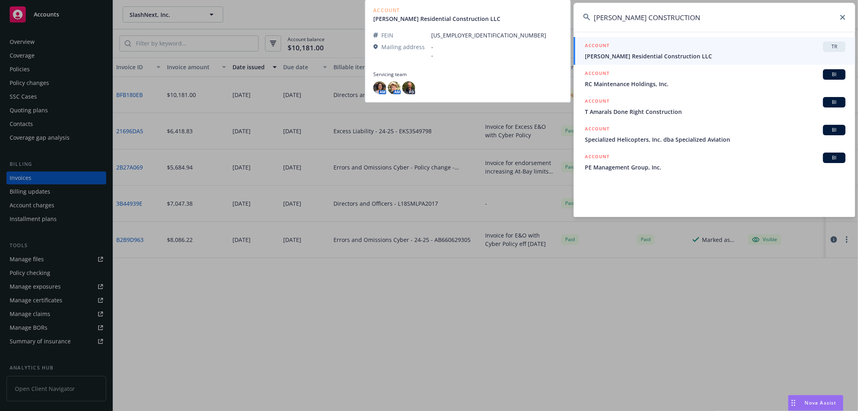
type input "[PERSON_NAME] CONSTRUCTION"
click at [601, 47] on h5 "ACCOUNT" at bounding box center [597, 46] width 25 height 10
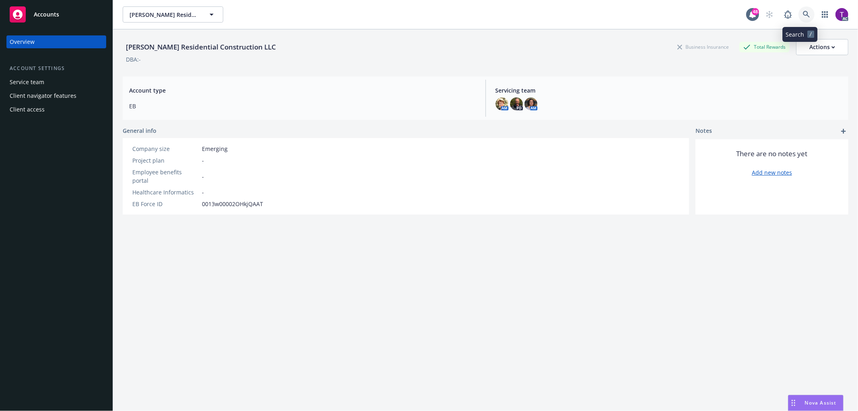
click at [801, 21] on link at bounding box center [807, 14] width 16 height 16
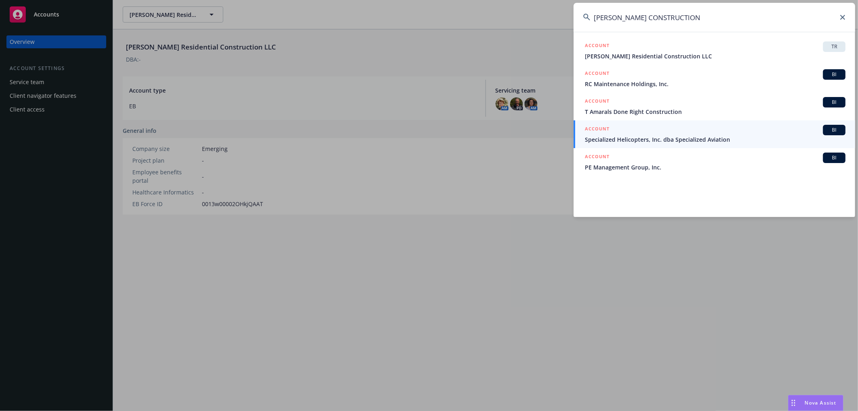
type input "[PERSON_NAME] CONSTRUCTION"
